Goal: Task Accomplishment & Management: Complete application form

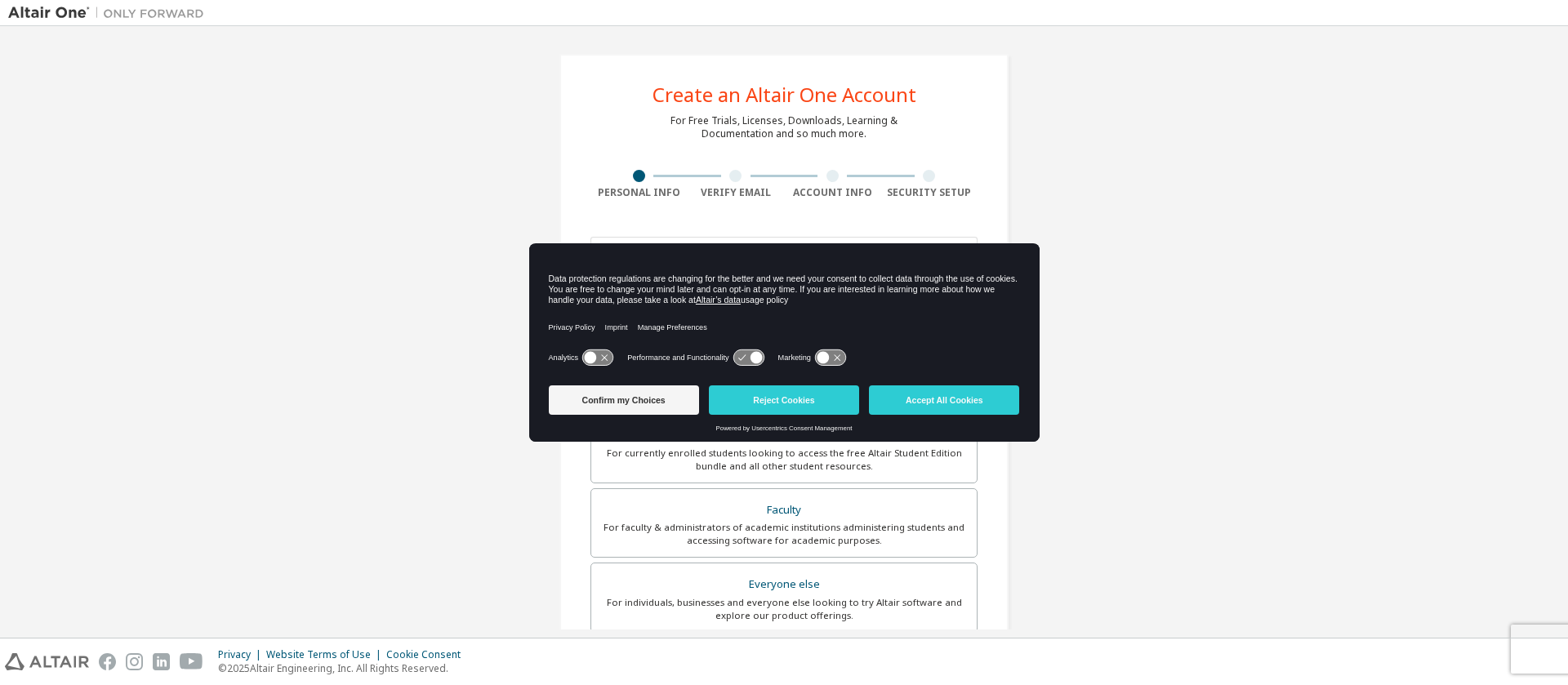
click at [1076, 472] on div "Create an Altair One Account For Free Trials, Licenses, Downloads, Learning & D…" at bounding box center [783, 466] width 1551 height 864
click at [791, 405] on button "Reject Cookies" at bounding box center [784, 400] width 150 height 30
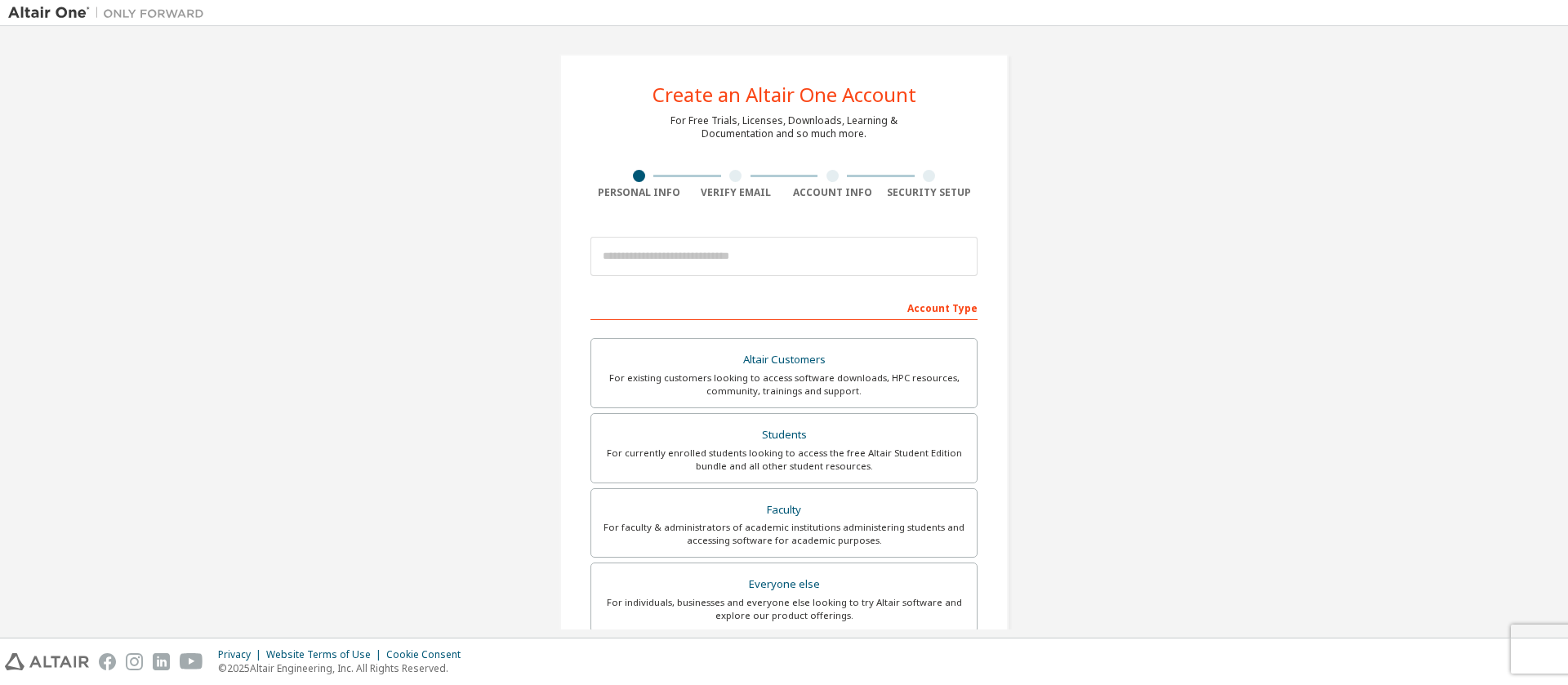
scroll to position [83, 0]
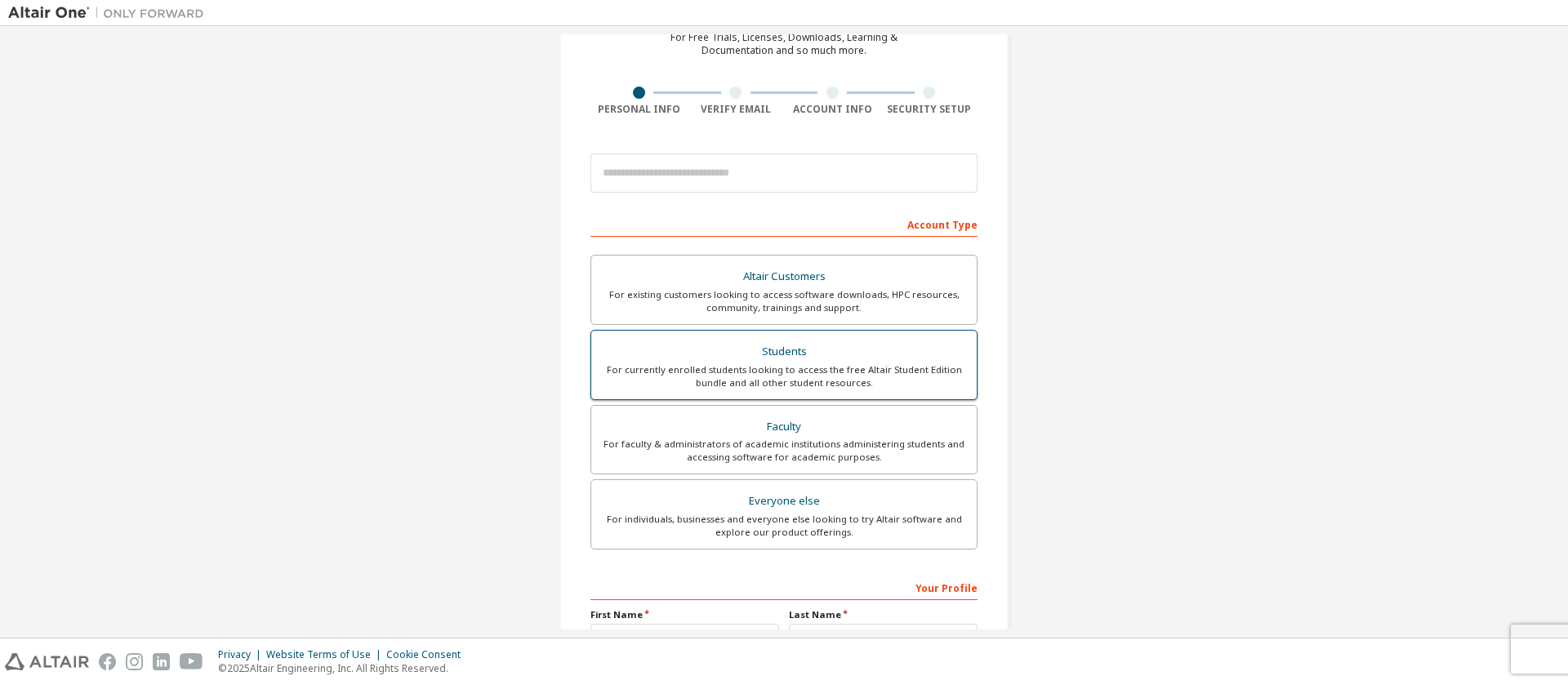
click at [830, 375] on div "For currently enrolled students looking to access the free Altair Student Editi…" at bounding box center [784, 377] width 366 height 26
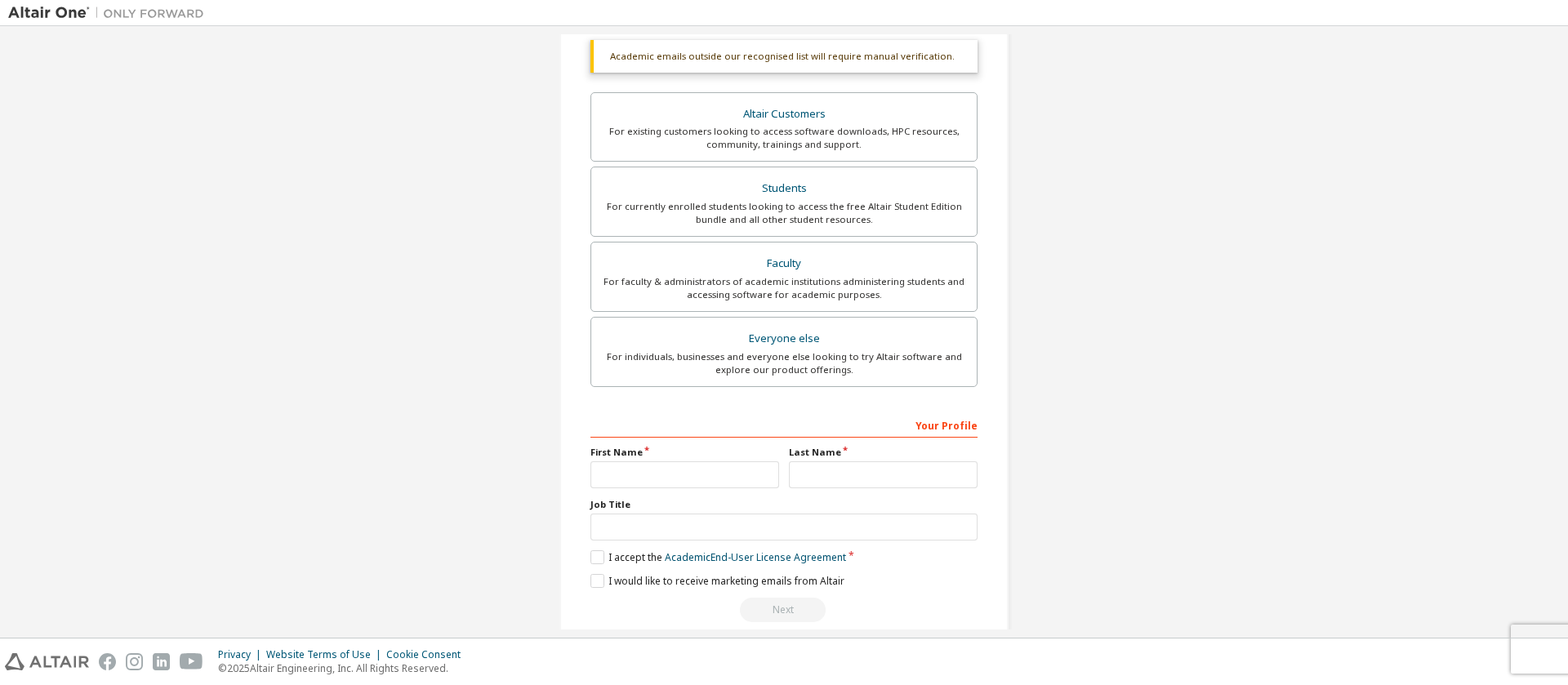
scroll to position [313, 0]
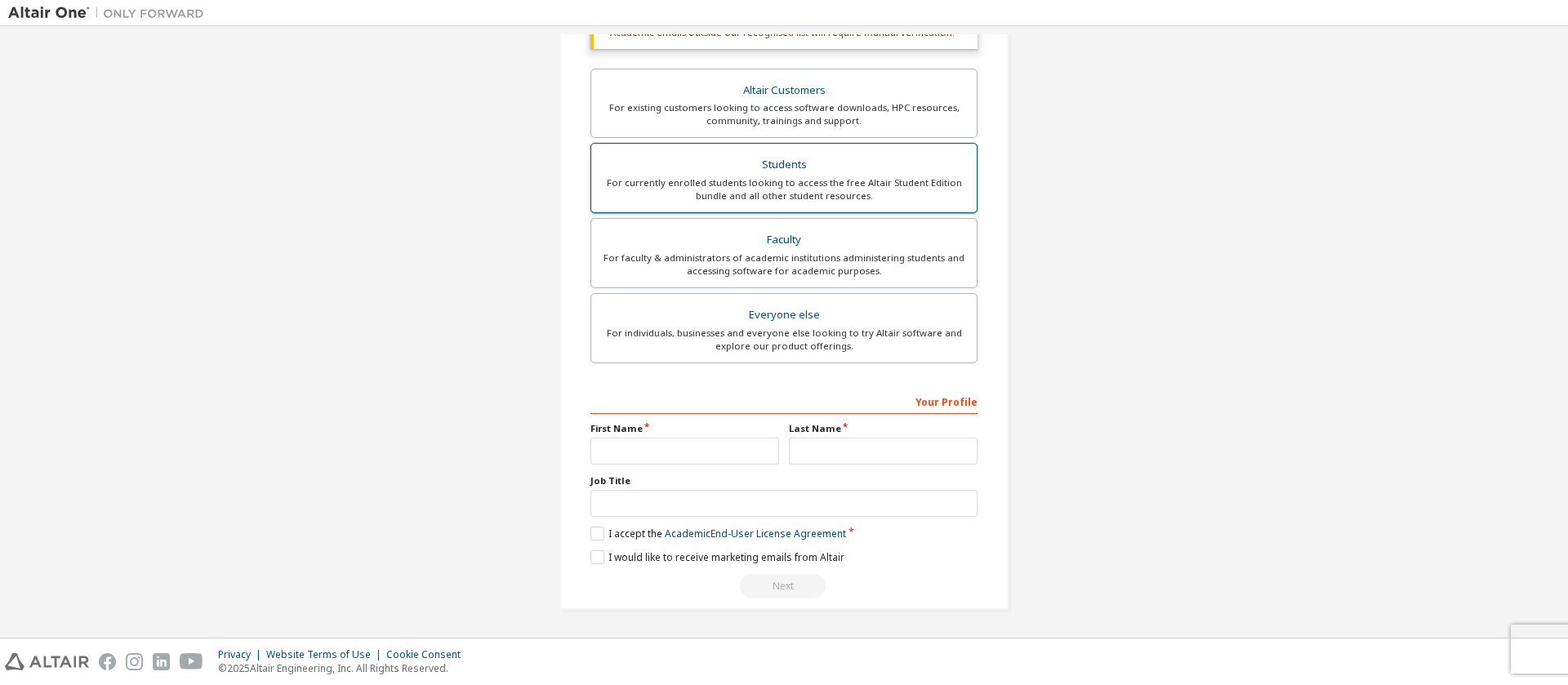
click at [773, 173] on div "Students" at bounding box center [784, 165] width 366 height 23
click at [621, 447] on input "text" at bounding box center [684, 451] width 189 height 27
type input "****"
click at [828, 435] on div "Last Name" at bounding box center [883, 443] width 198 height 43
click at [809, 446] on input "text" at bounding box center [883, 451] width 189 height 27
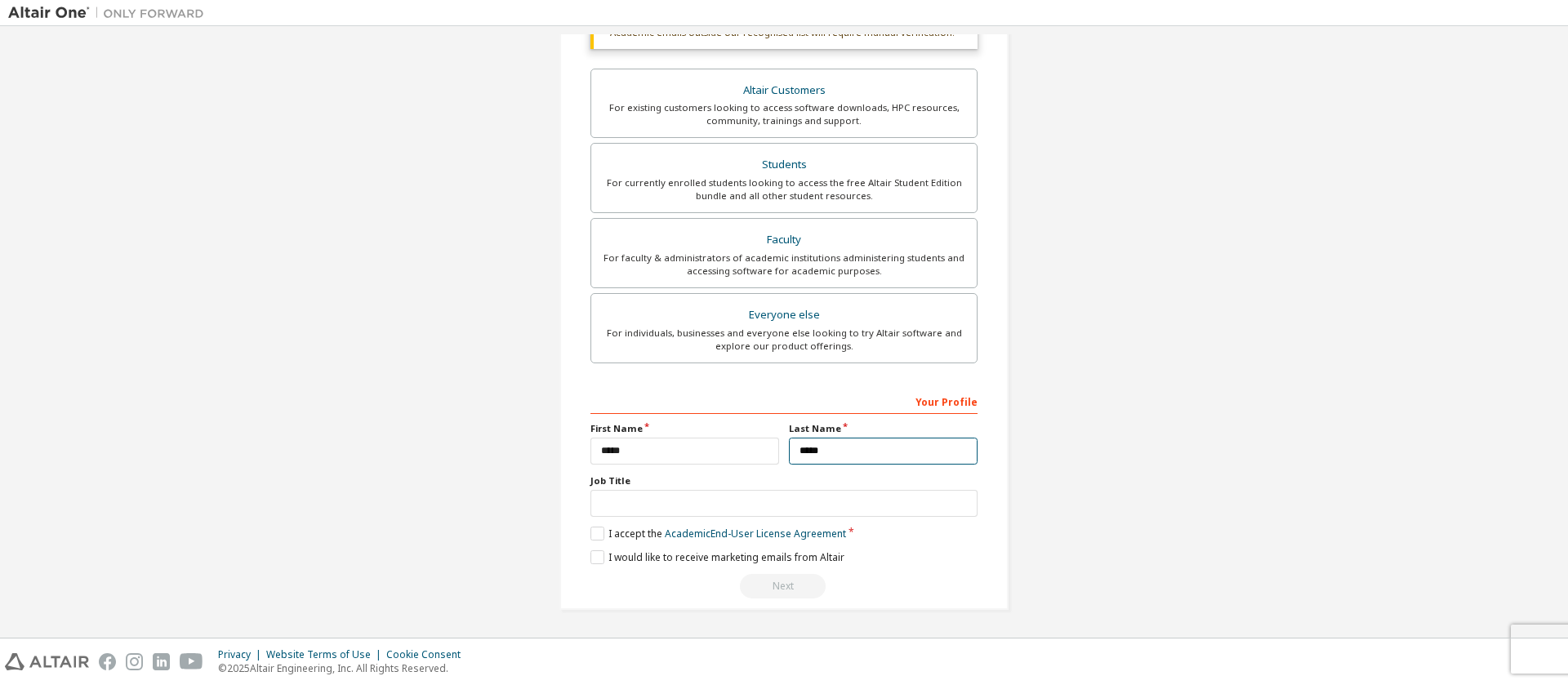
type input "*****"
click at [656, 493] on input "text" at bounding box center [783, 503] width 387 height 27
type input "*"
type input "*******"
click at [603, 536] on label "I accept the Academic End-User License Agreement" at bounding box center [718, 534] width 255 height 14
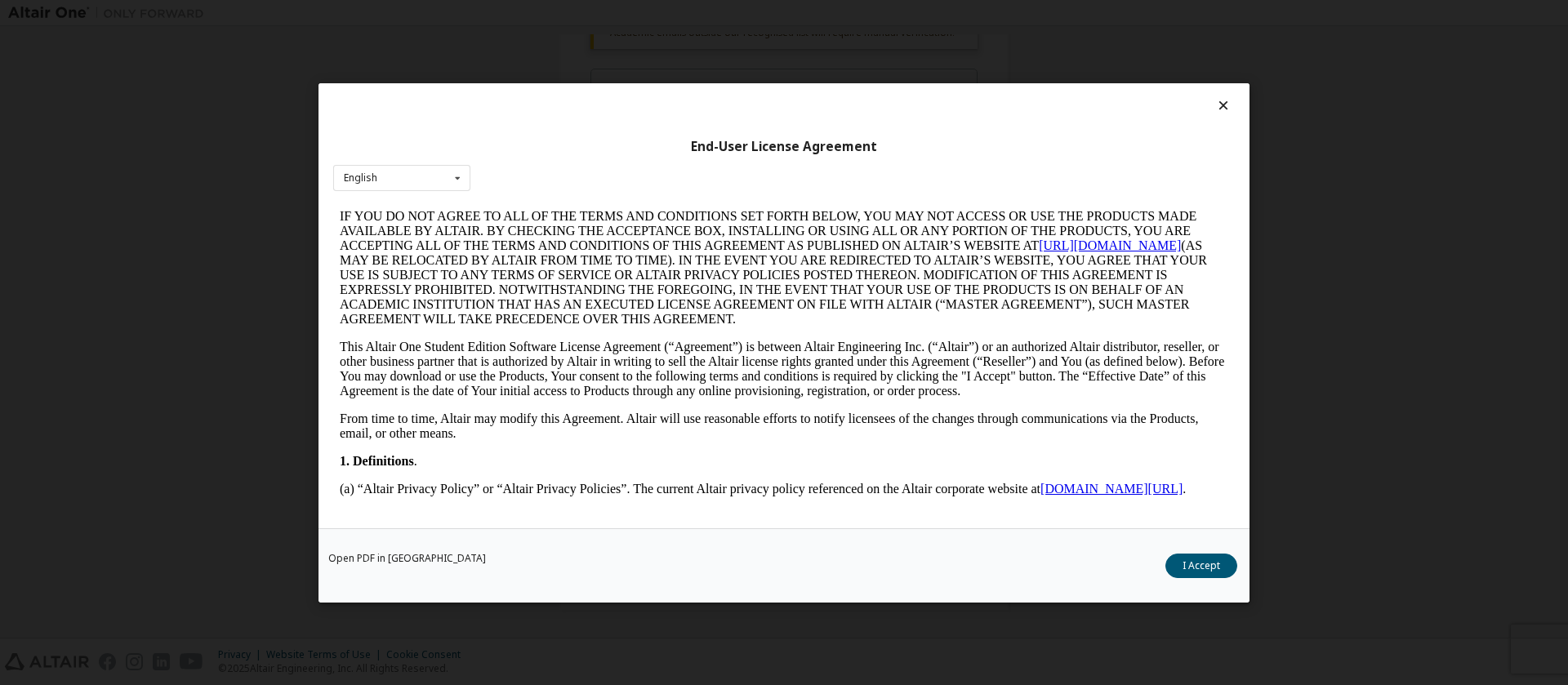
scroll to position [250, 0]
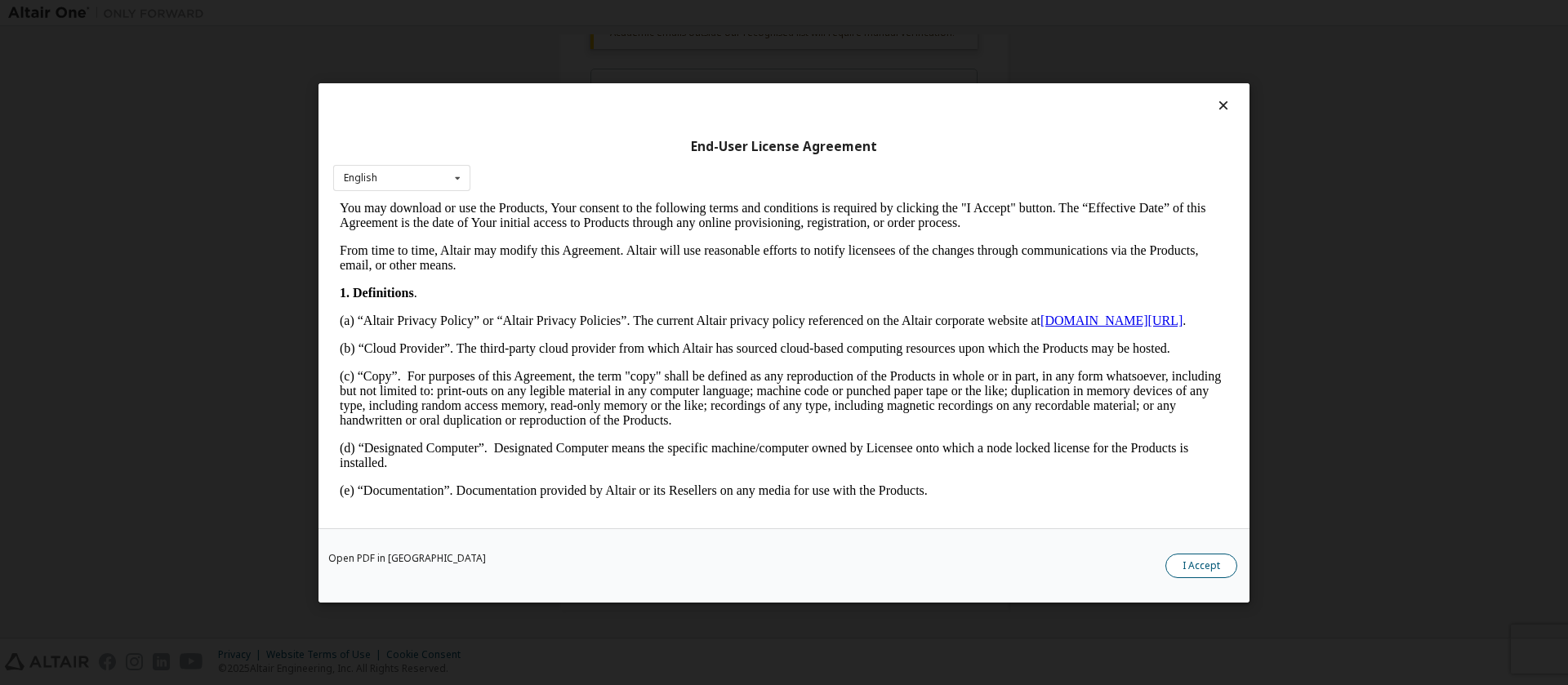
click at [1195, 562] on button "I Accept" at bounding box center [1201, 564] width 72 height 24
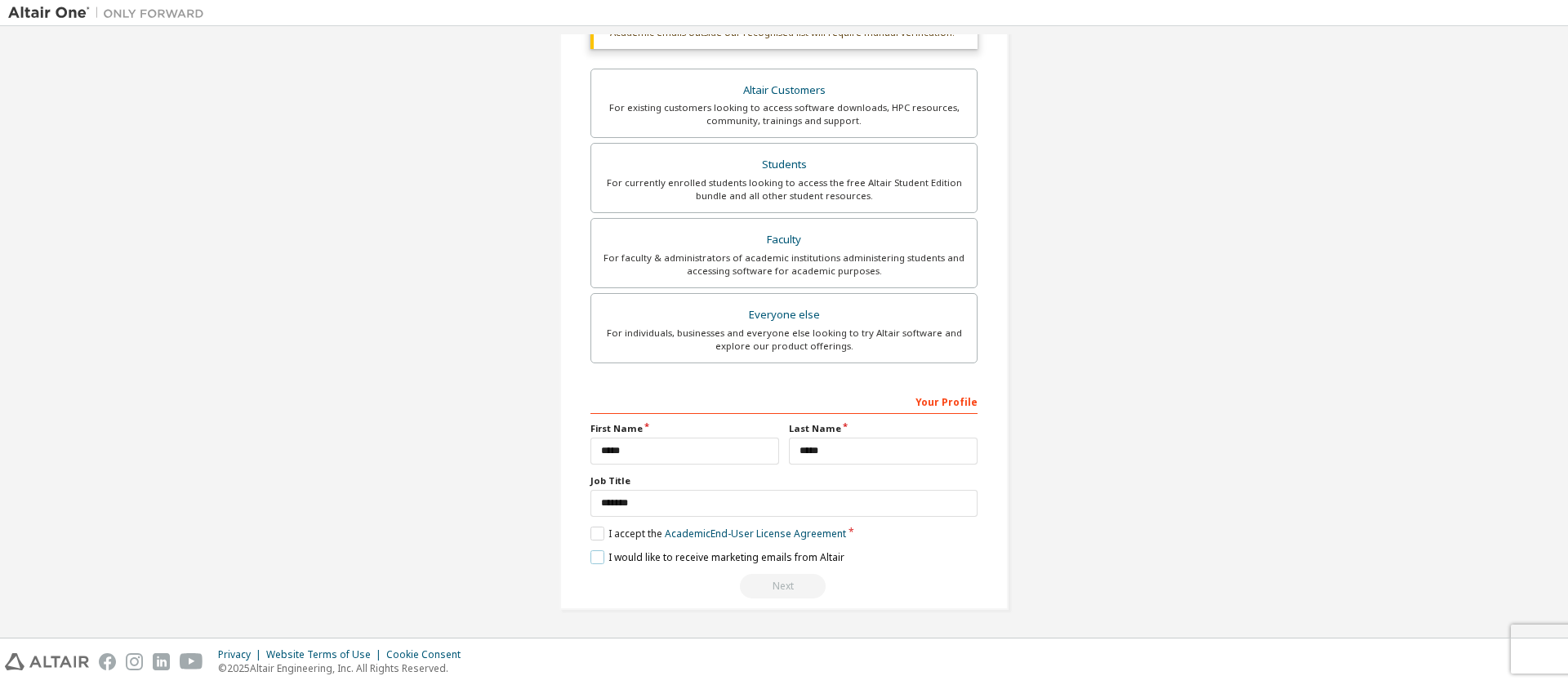
click at [604, 556] on label "I would like to receive marketing emails from Altair" at bounding box center [717, 557] width 254 height 14
click at [602, 554] on label "I would like to receive marketing emails from Altair" at bounding box center [717, 557] width 254 height 14
click at [787, 589] on div "Next" at bounding box center [783, 586] width 387 height 24
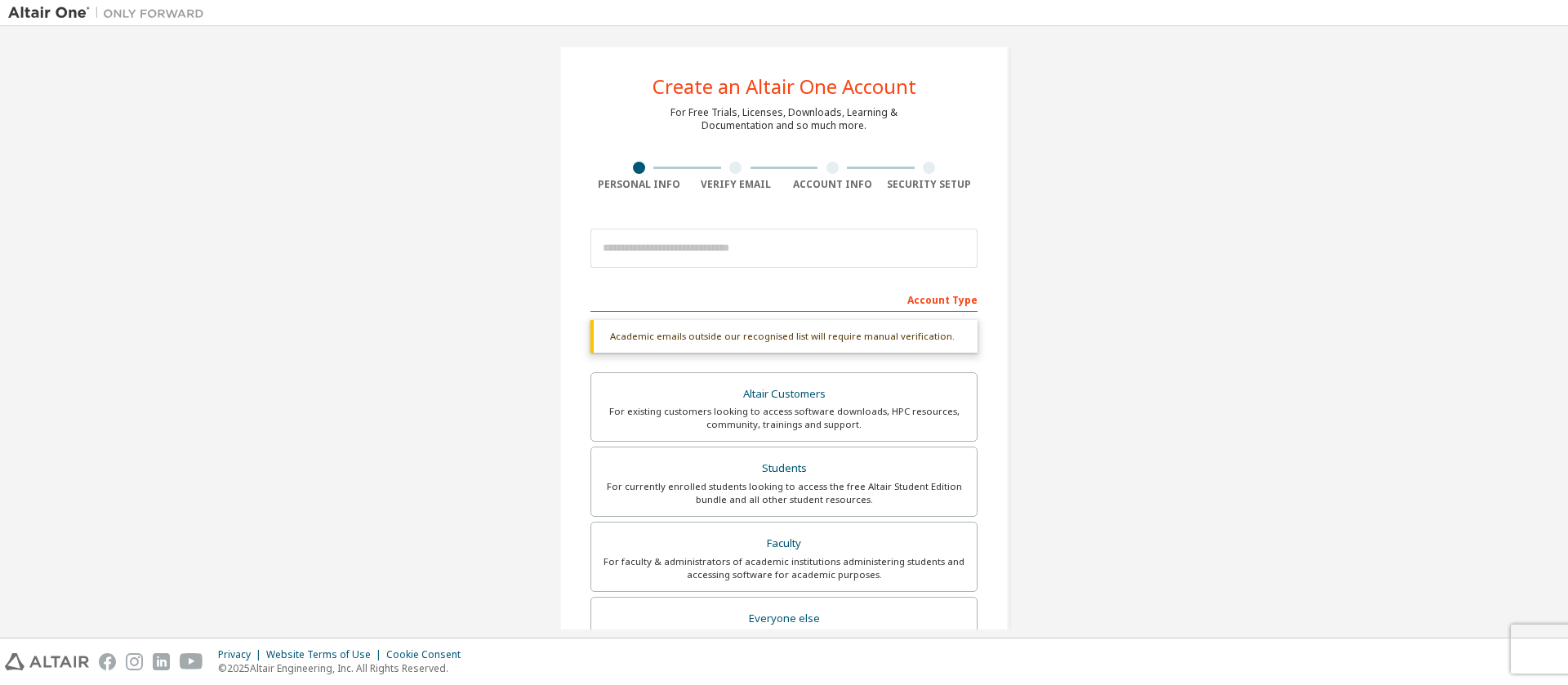
scroll to position [0, 0]
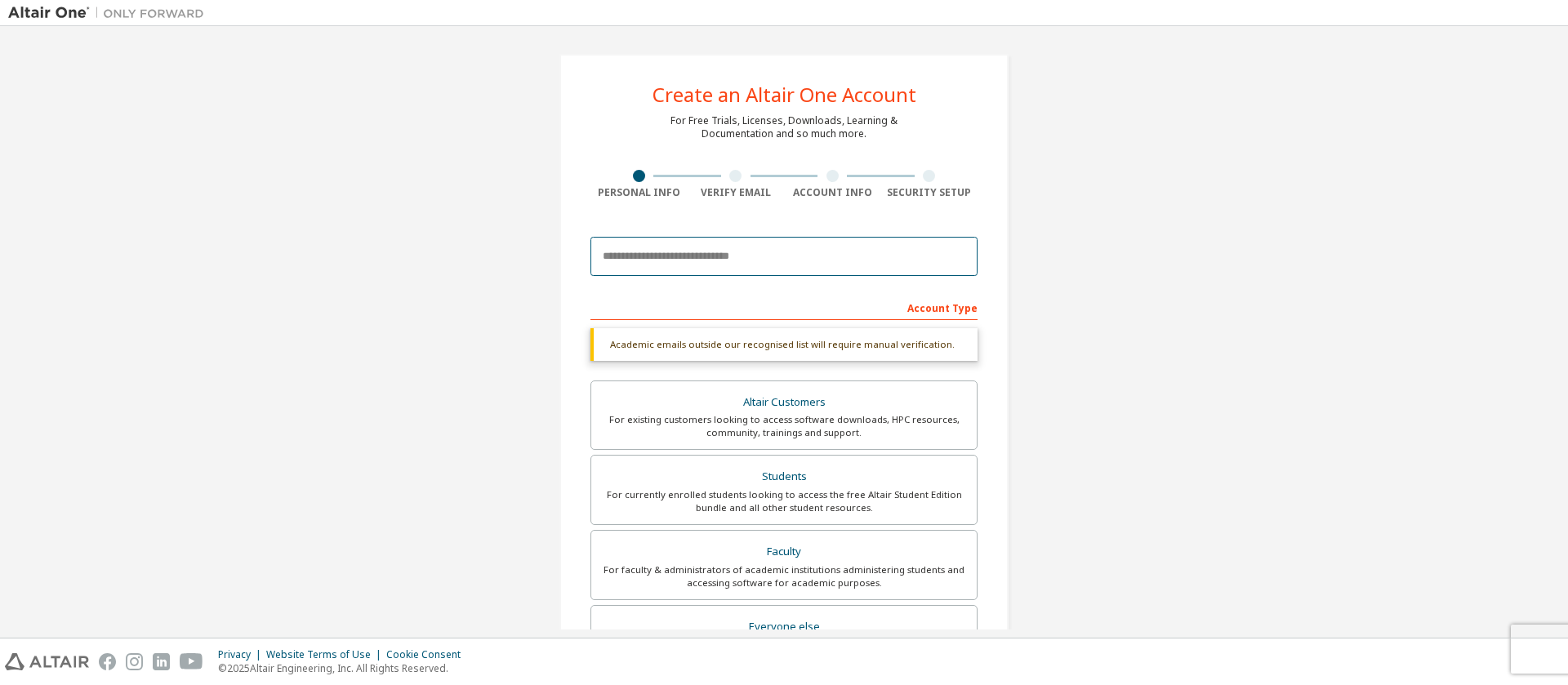
click at [752, 256] on input "email" at bounding box center [783, 256] width 387 height 39
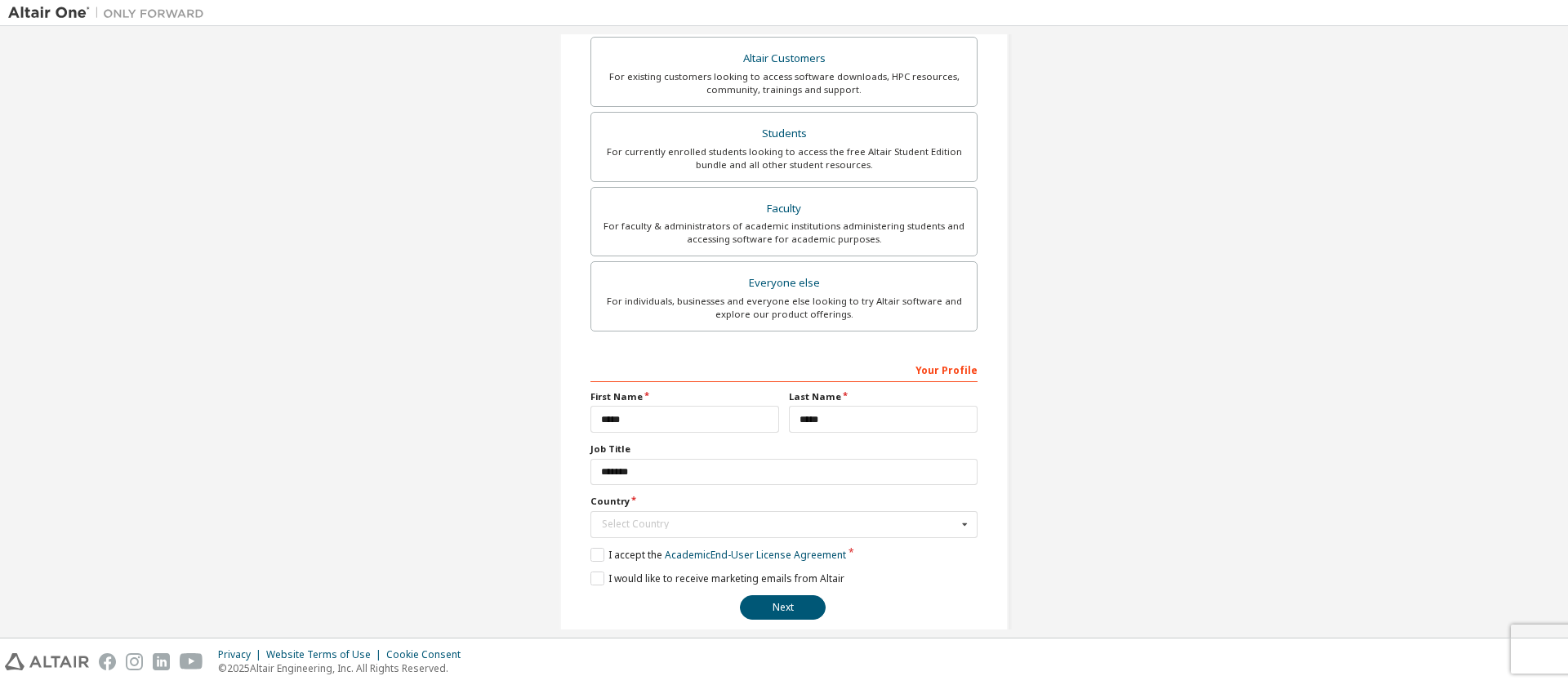
scroll to position [323, 0]
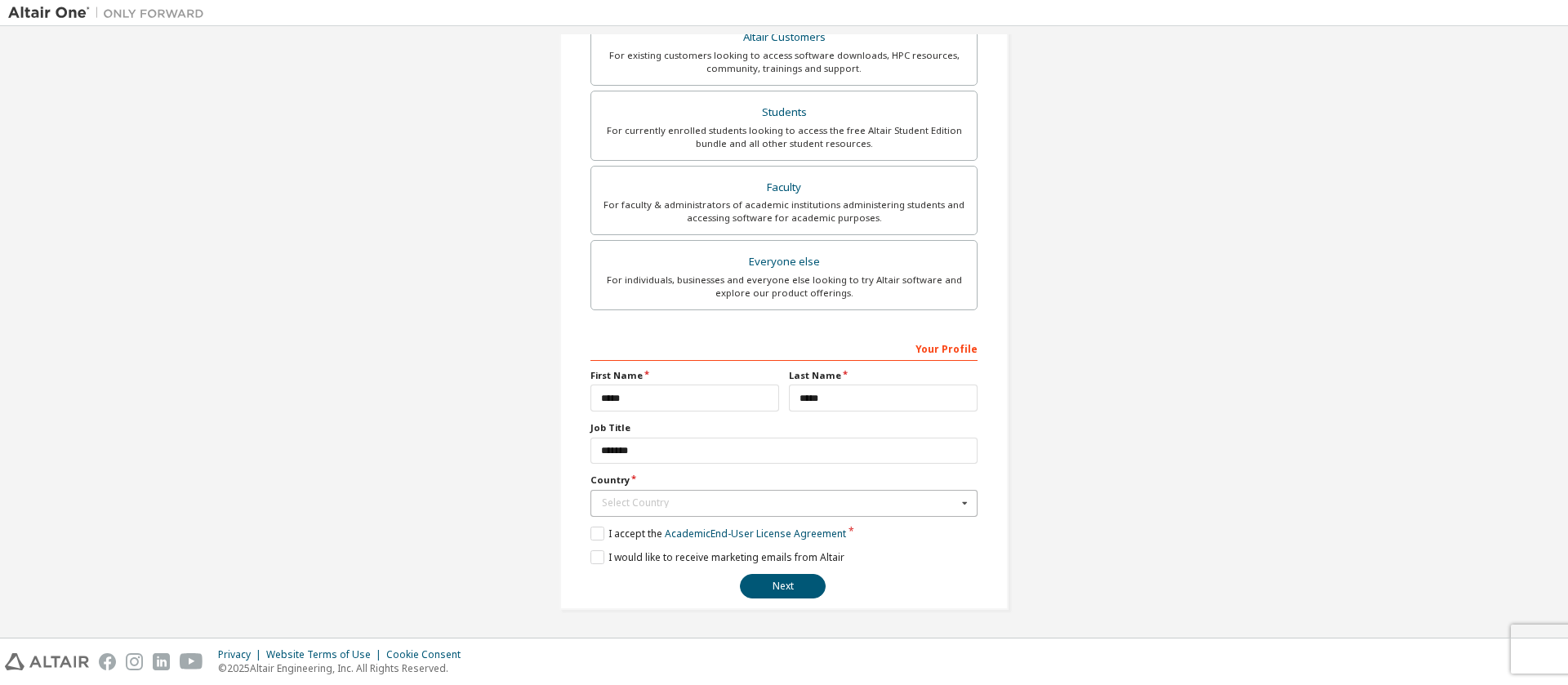
type input "**********"
click at [961, 509] on icon at bounding box center [964, 502] width 20 height 25
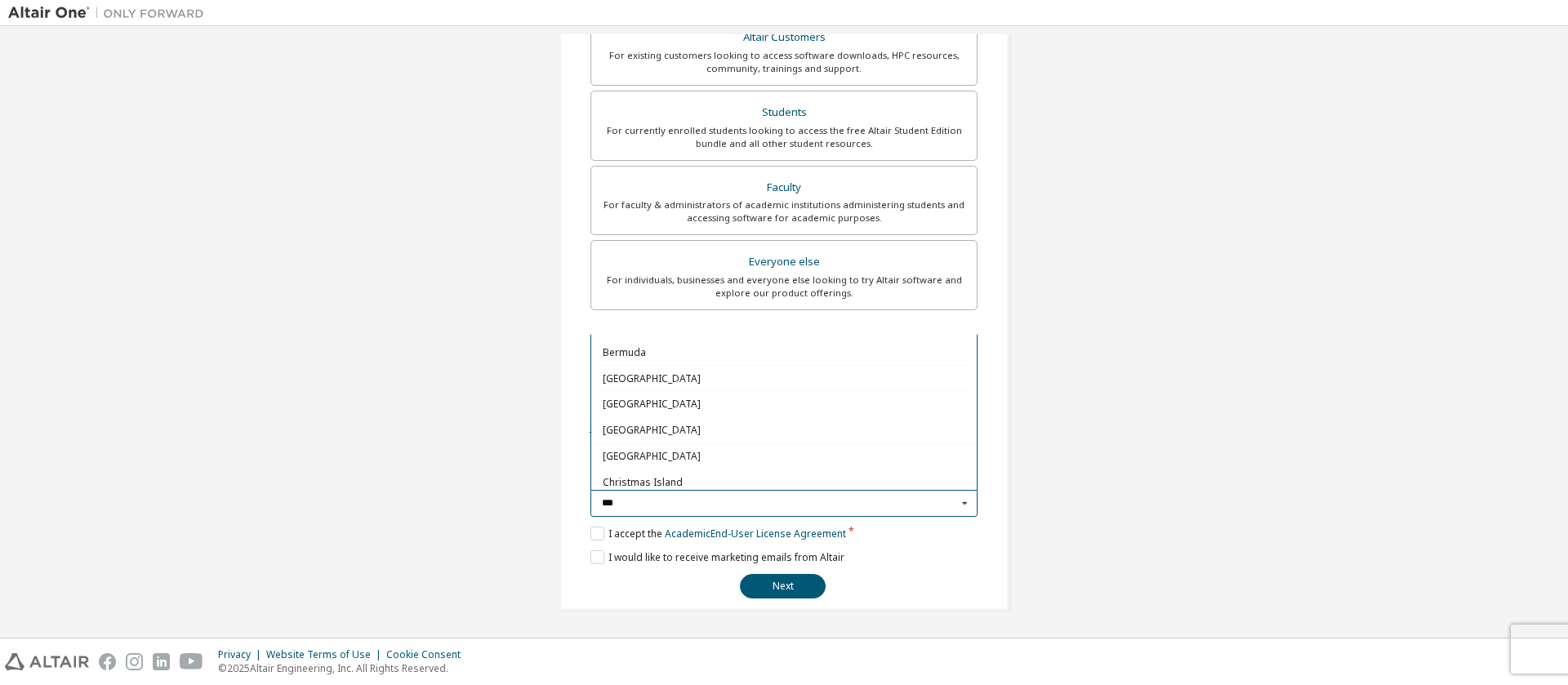
scroll to position [0, 0]
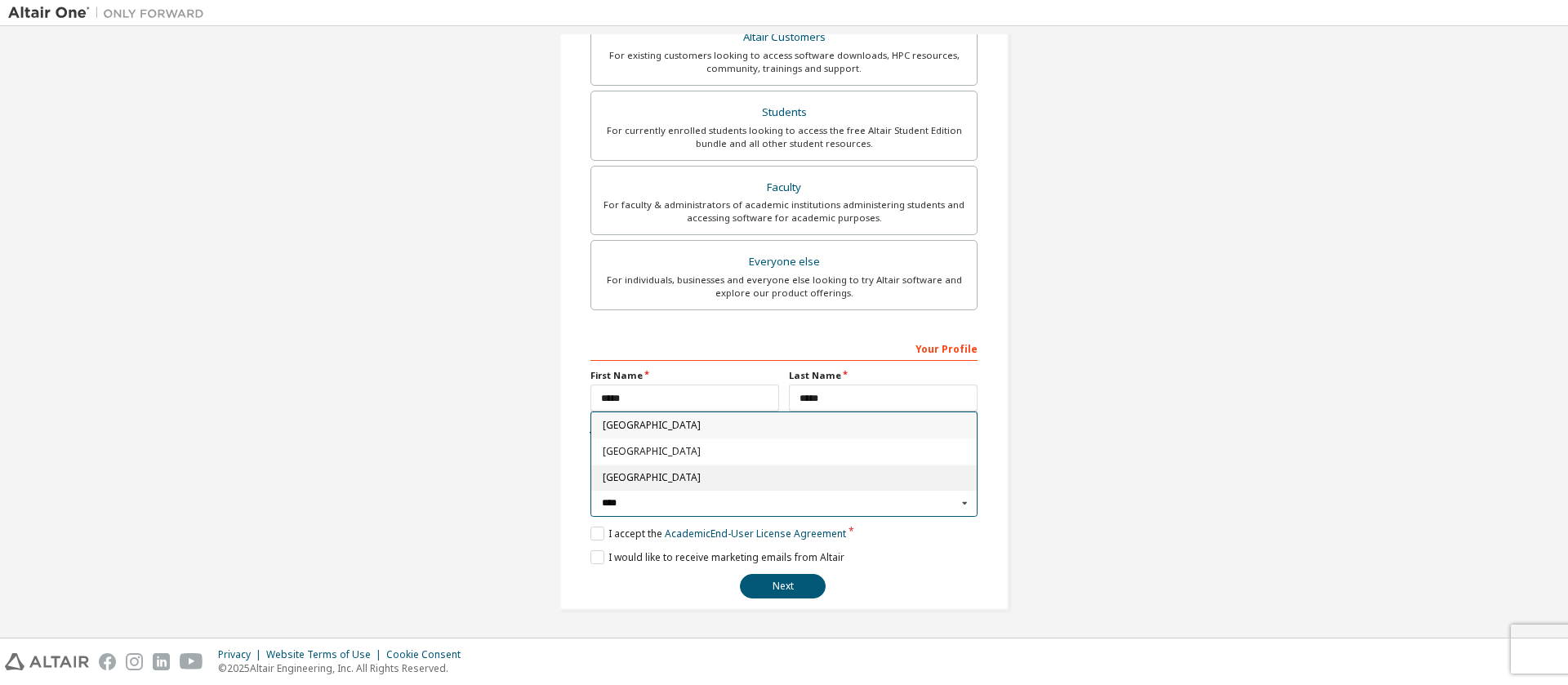
type input "****"
click at [634, 474] on span "[GEOGRAPHIC_DATA]" at bounding box center [784, 477] width 364 height 10
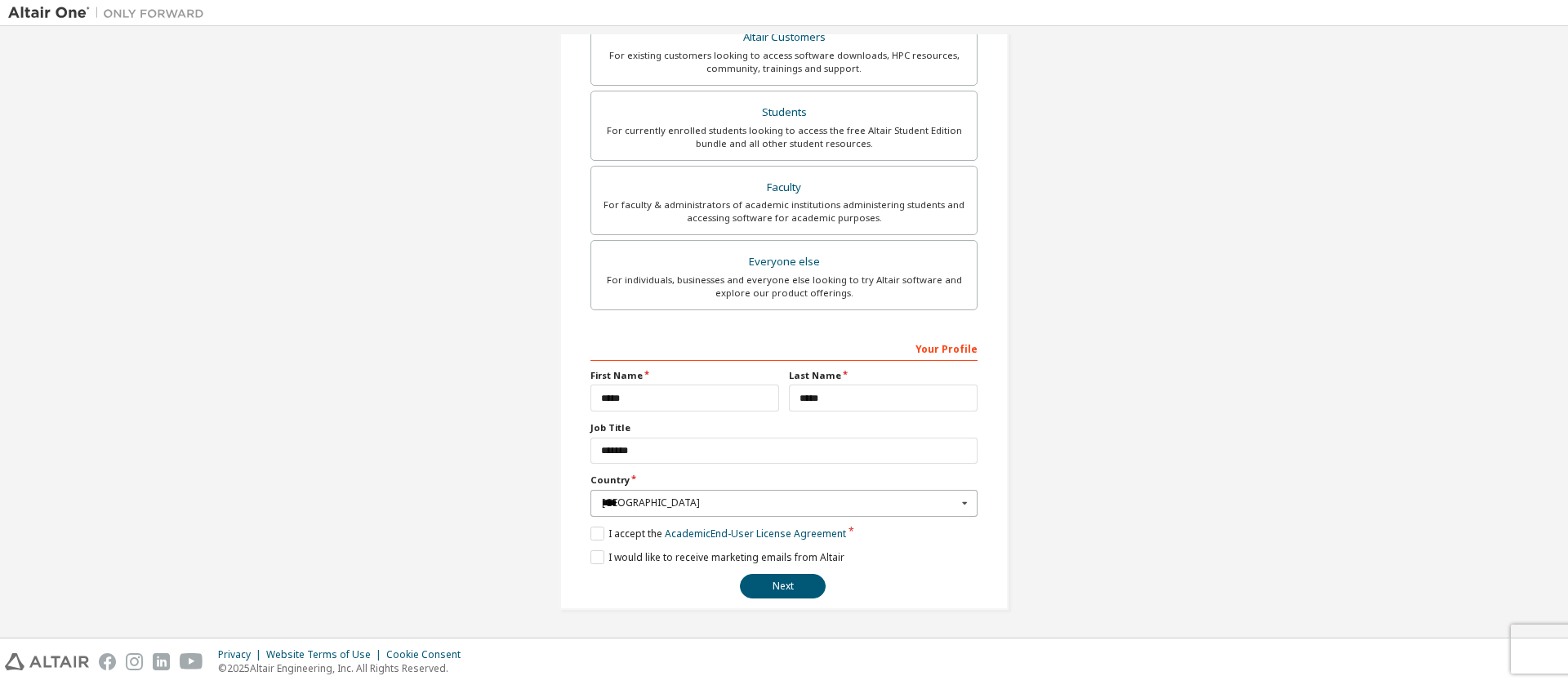
type input "***"
click at [781, 592] on button "Next" at bounding box center [782, 586] width 86 height 24
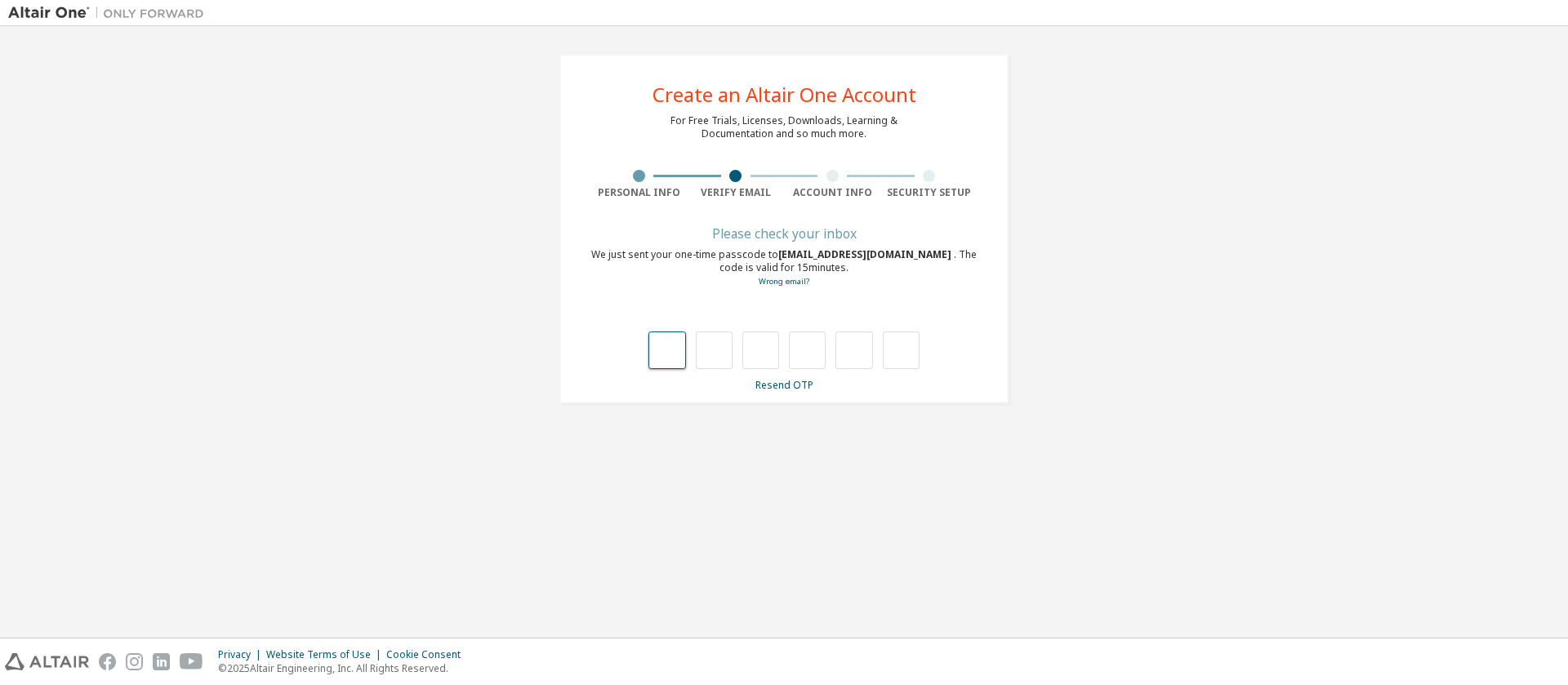
type input "*"
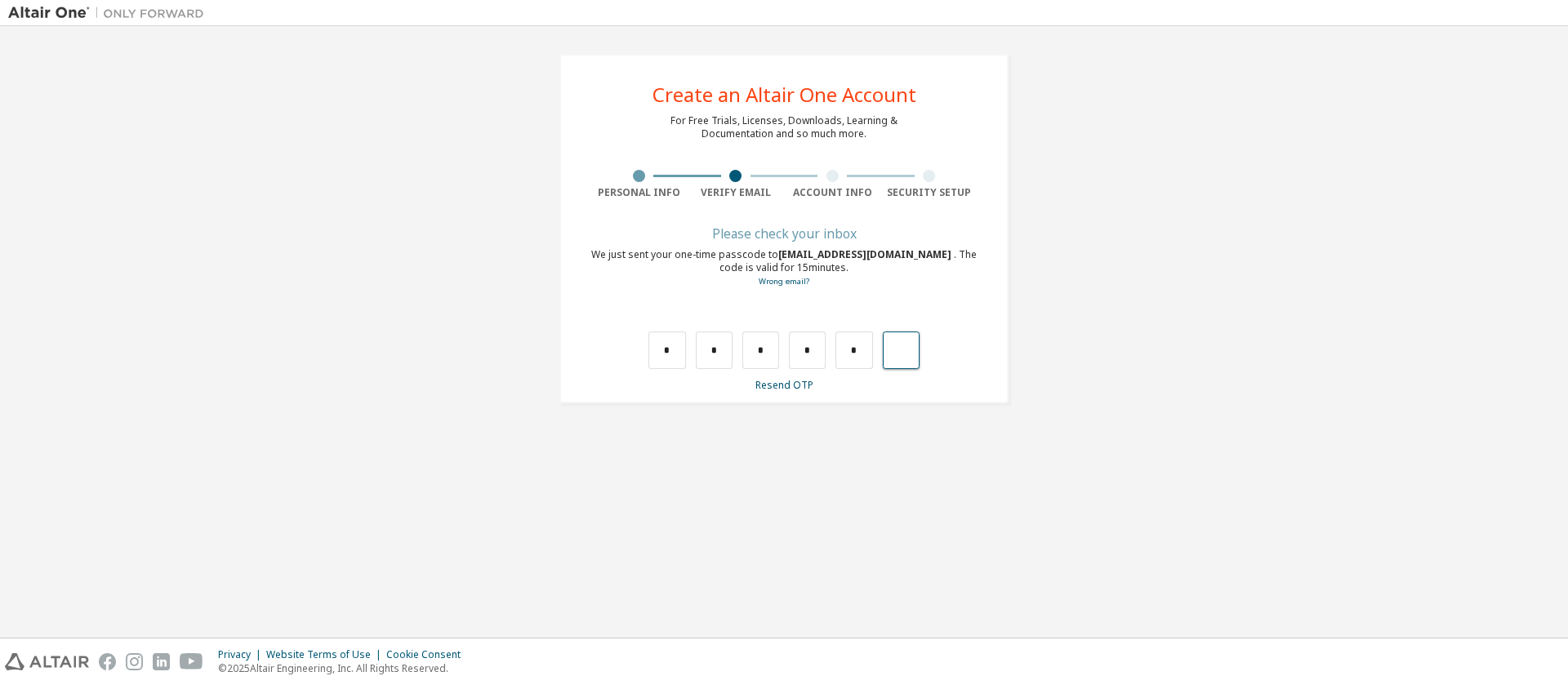
type input "*"
